Goal: Information Seeking & Learning: Learn about a topic

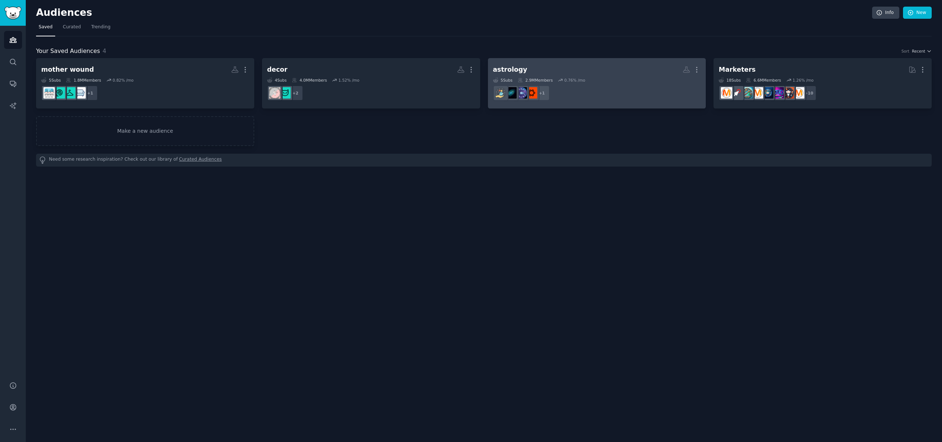
click at [640, 94] on dd "r/astrologymemes + 1" at bounding box center [597, 93] width 208 height 21
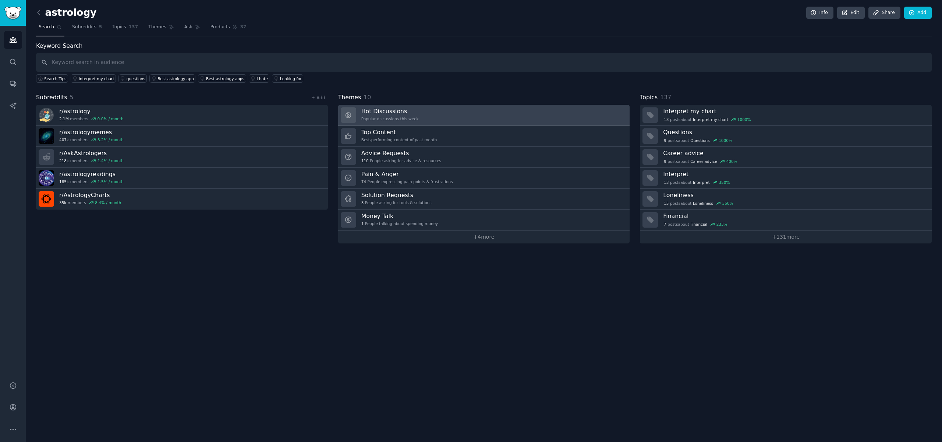
click at [441, 113] on link "Hot Discussions Popular discussions this week" at bounding box center [484, 115] width 292 height 21
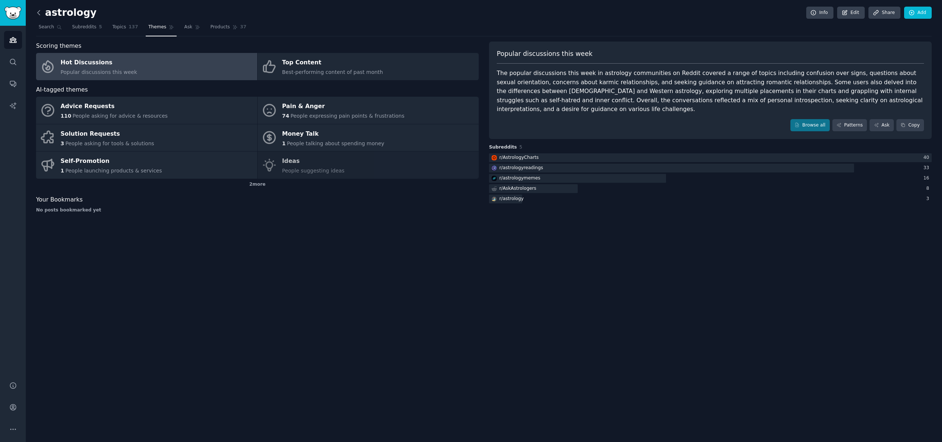
click at [39, 12] on icon at bounding box center [39, 13] width 8 height 8
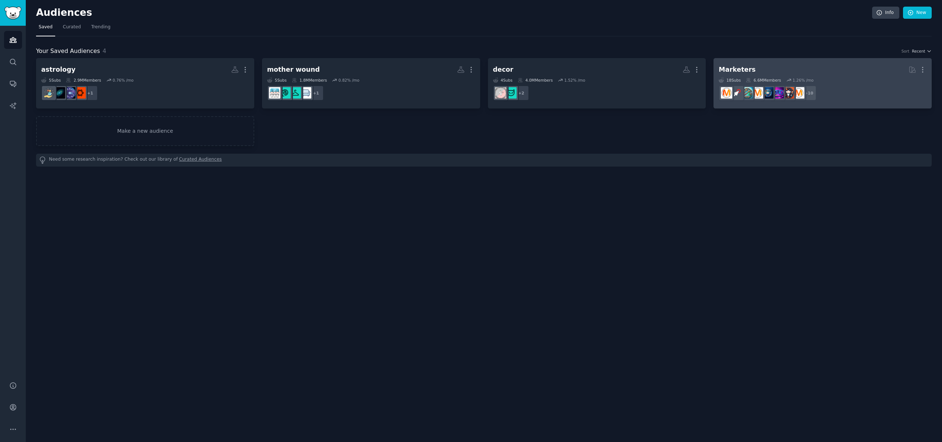
click at [845, 88] on dd "r/content_marketing, r/InstagramMarketing, r/bigseo, r/FacebookAds, r/AskMarket…" at bounding box center [823, 93] width 208 height 21
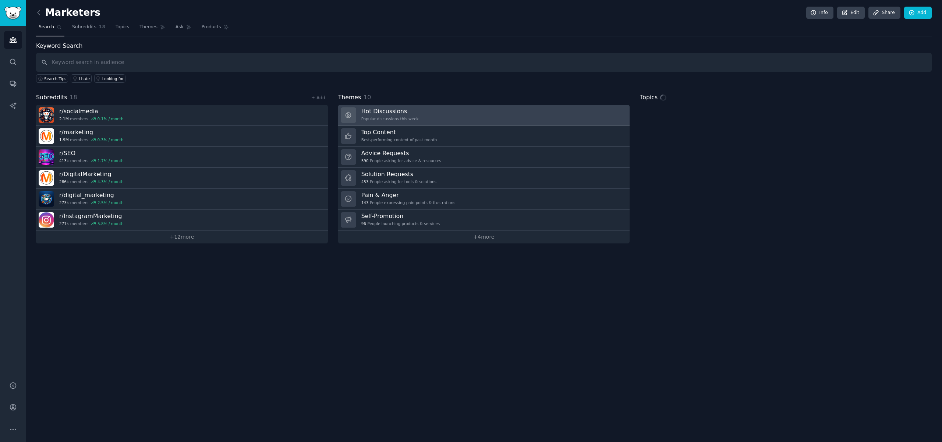
click at [433, 117] on link "Hot Discussions Popular discussions this week" at bounding box center [484, 115] width 292 height 21
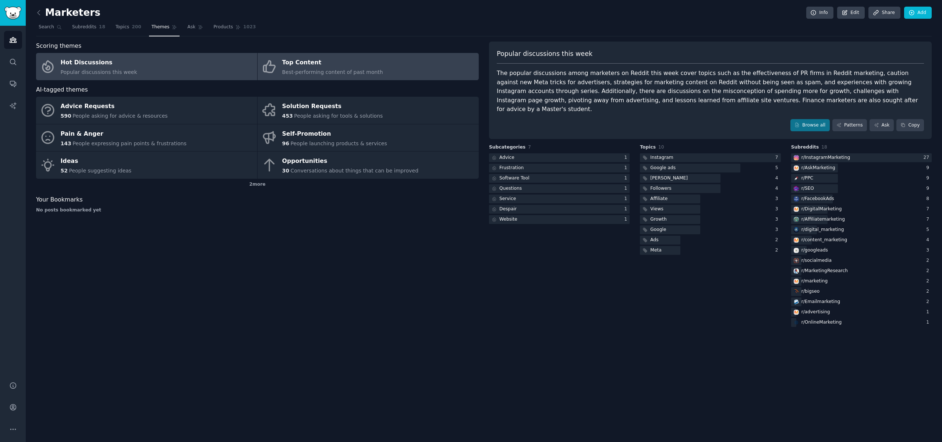
click at [350, 69] on span "Best-performing content of past month" at bounding box center [332, 72] width 101 height 6
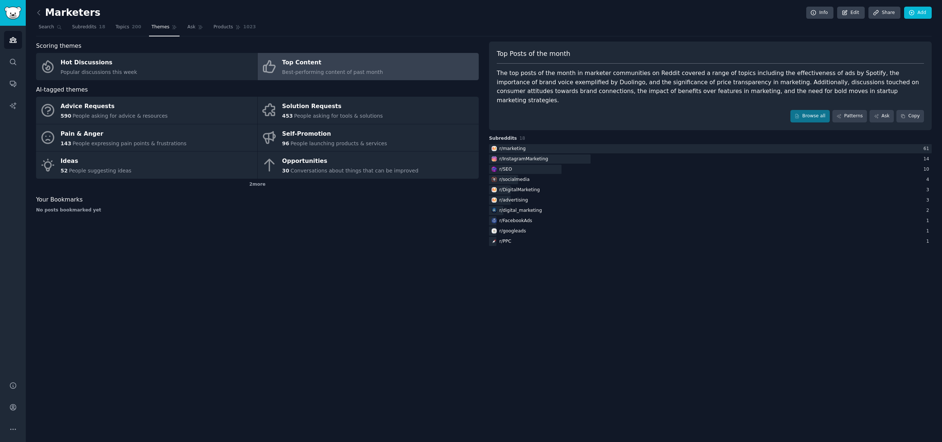
click at [353, 67] on div "Top Content" at bounding box center [332, 63] width 101 height 12
click at [808, 110] on link "Browse all" at bounding box center [810, 116] width 39 height 13
